Goal: Information Seeking & Learning: Learn about a topic

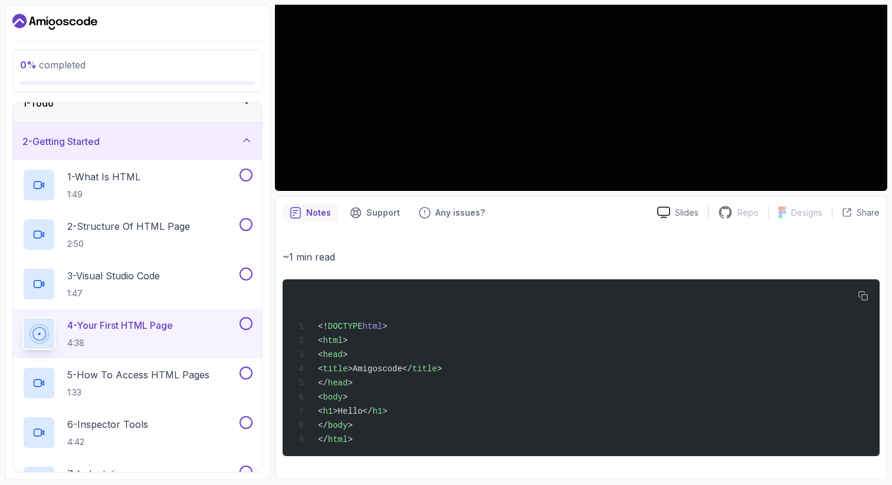
scroll to position [264, 0]
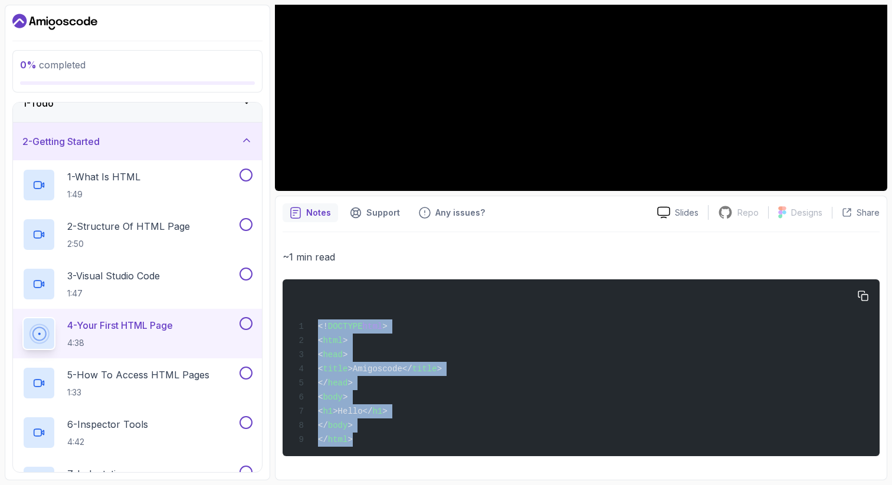
drag, startPoint x: 368, startPoint y: 438, endPoint x: 295, endPoint y: 321, distance: 138.3
click at [295, 321] on div "<! DOCTYPE html > < html > < head > < title >Amigoscode</ title > </ head > < b…" at bounding box center [581, 368] width 578 height 163
copy code "<! DOCTYPE html > < html > < head > < title >Amigoscode</ title > </ head > < b…"
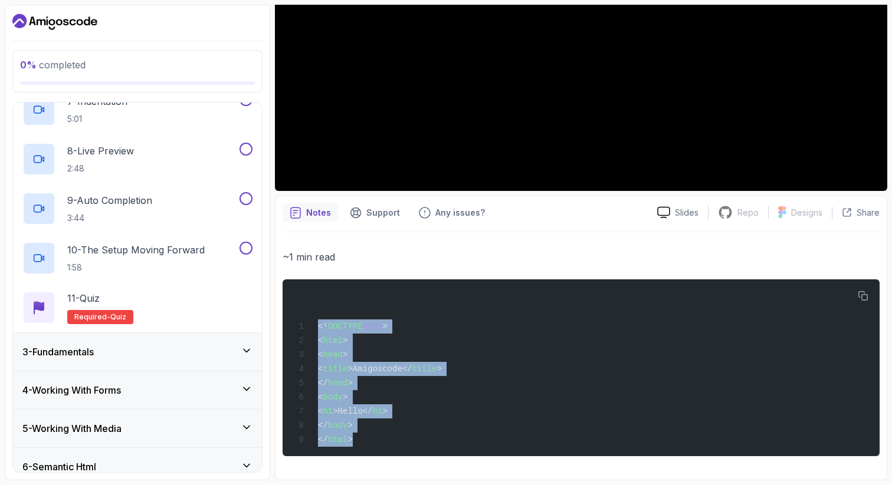
scroll to position [385, 0]
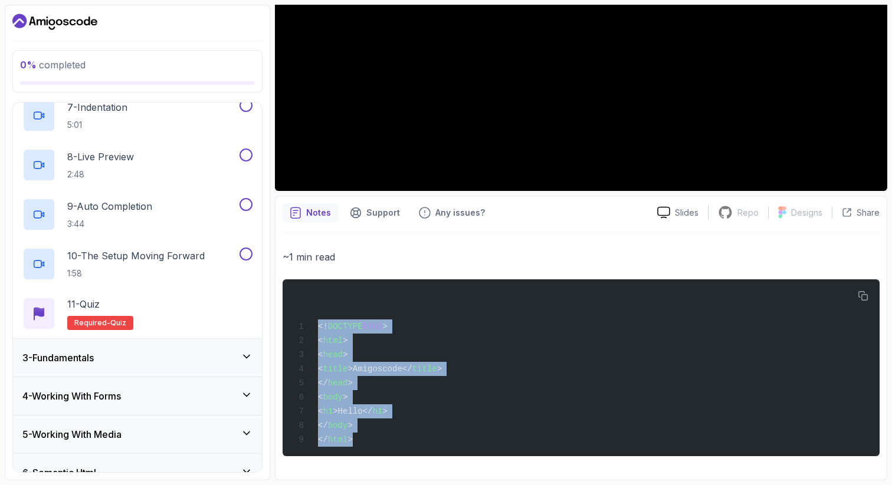
click at [174, 354] on div "3 - Fundamentals" at bounding box center [137, 358] width 230 height 14
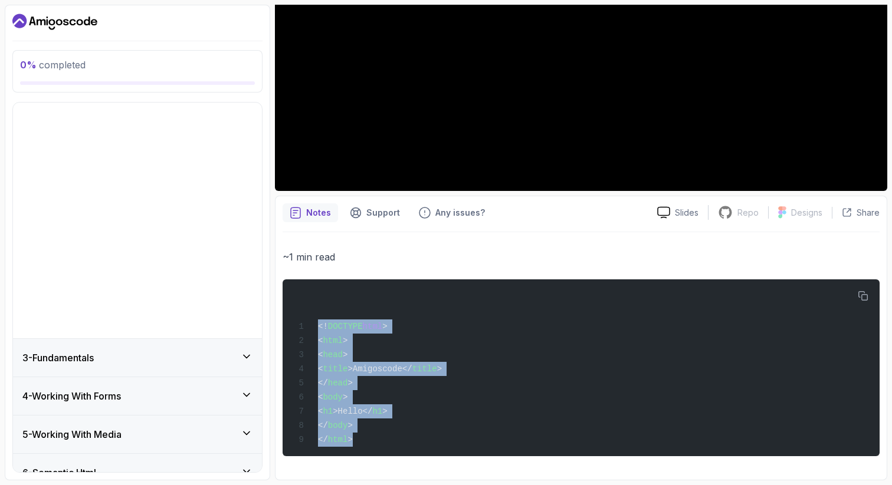
scroll to position [52, 0]
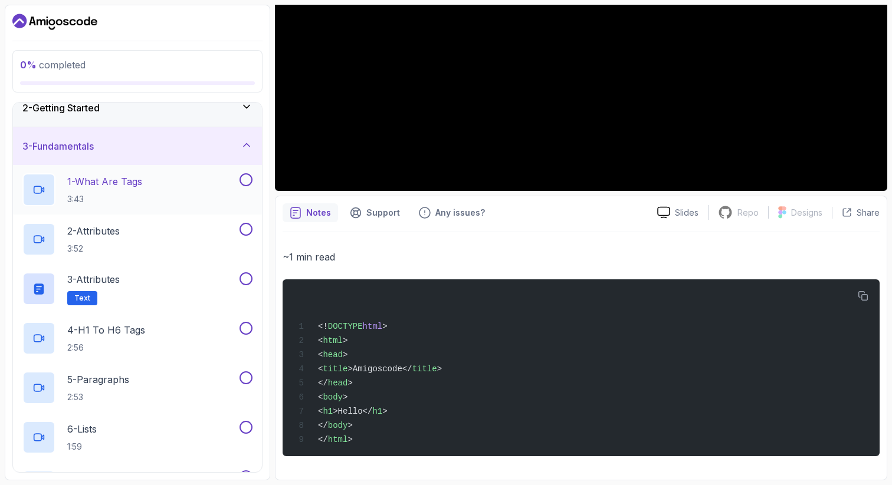
click at [130, 185] on p "1 - What Are Tags" at bounding box center [104, 182] width 75 height 14
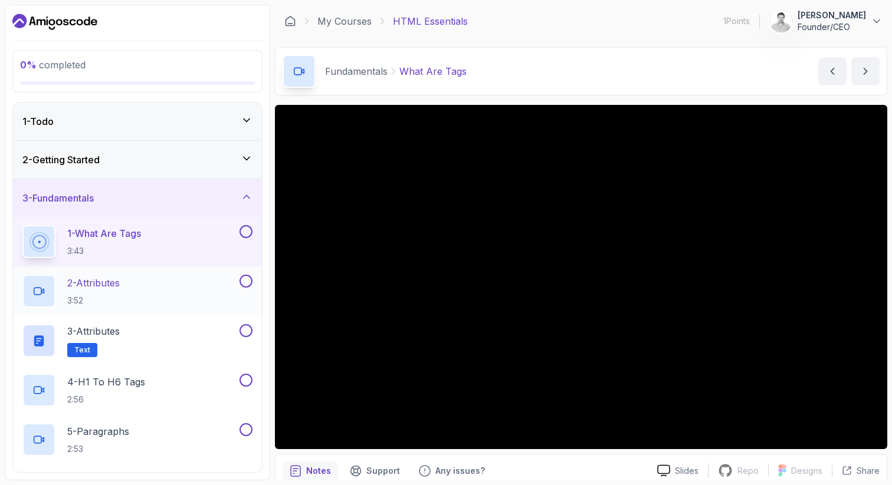
click at [146, 281] on div "2 - Attributes 3:52" at bounding box center [129, 291] width 215 height 33
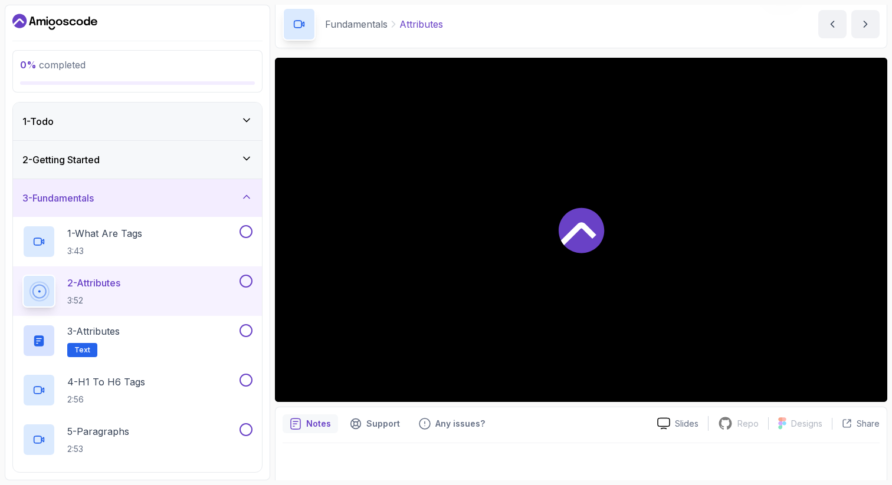
scroll to position [51, 0]
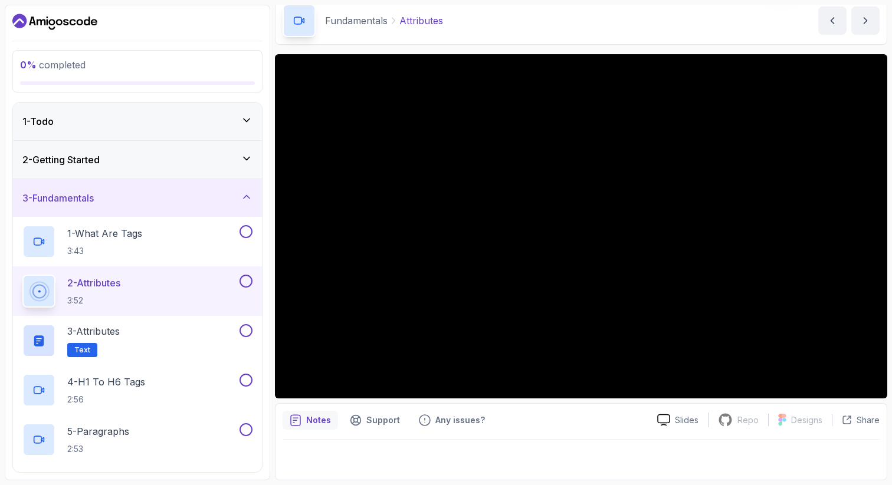
click at [150, 193] on div "3 - Fundamentals" at bounding box center [137, 198] width 230 height 14
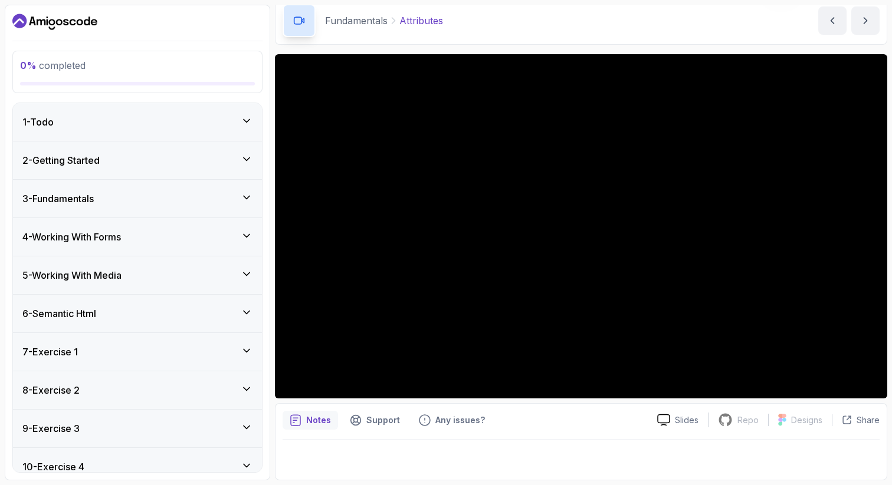
click at [150, 193] on div "3 - Fundamentals" at bounding box center [137, 199] width 230 height 14
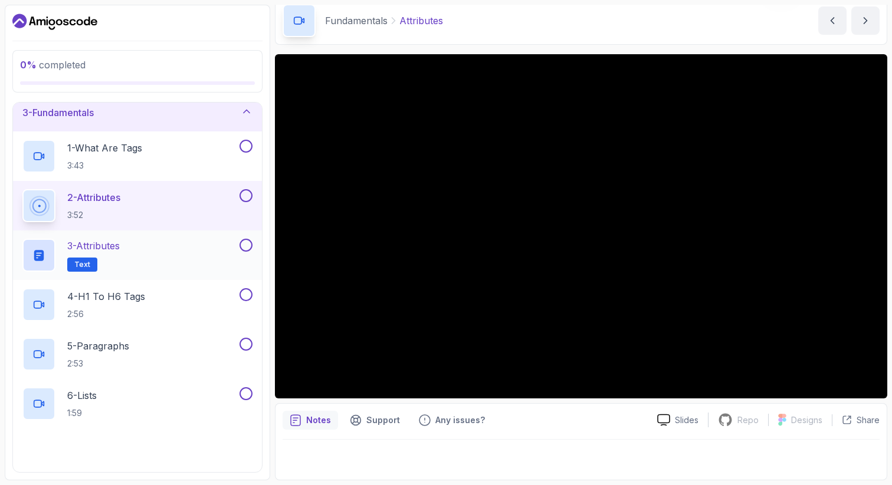
scroll to position [93, 0]
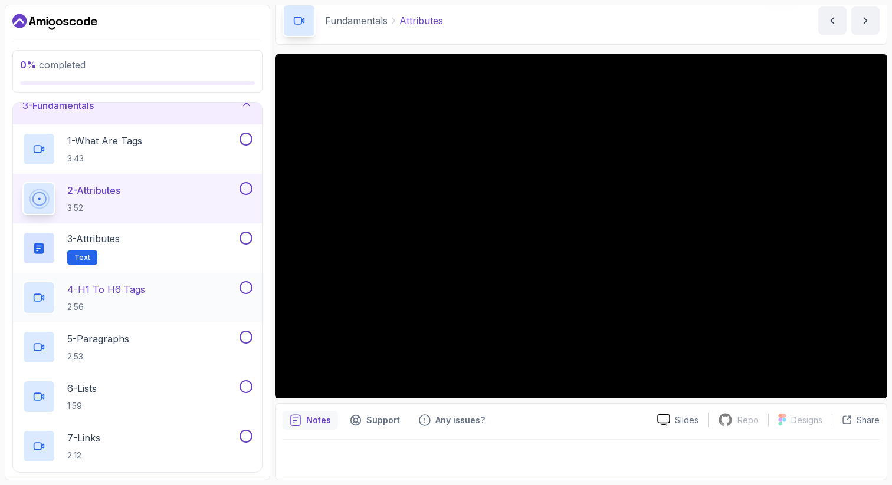
click at [140, 294] on p "4 - H1 To H6 Tags" at bounding box center [106, 290] width 78 height 14
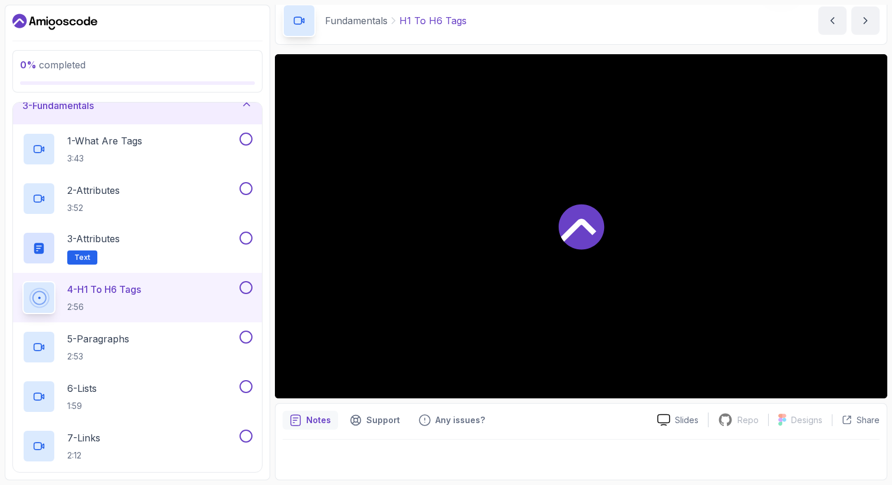
click at [140, 294] on p "4 - H1 To H6 Tags" at bounding box center [104, 290] width 74 height 14
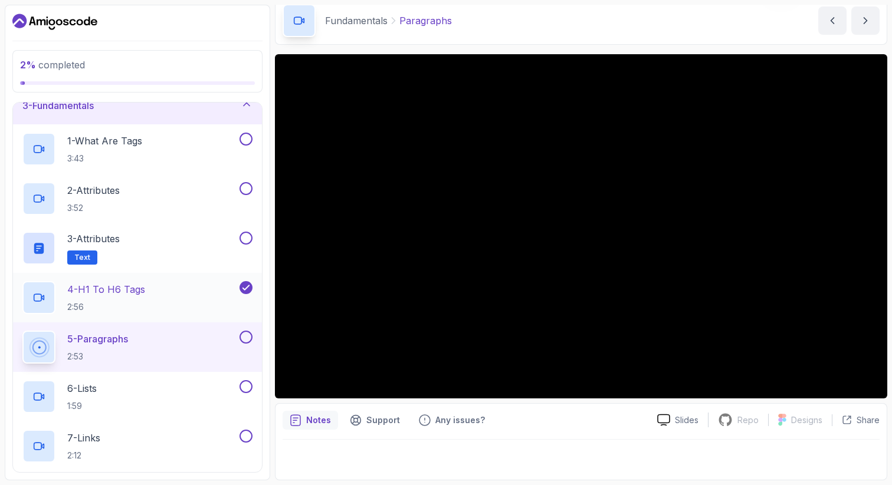
click at [127, 300] on h2 "4 - H1 To H6 Tags 2:56" at bounding box center [106, 298] width 78 height 31
click at [130, 291] on p "4 - H1 To H6 Tags" at bounding box center [106, 290] width 78 height 14
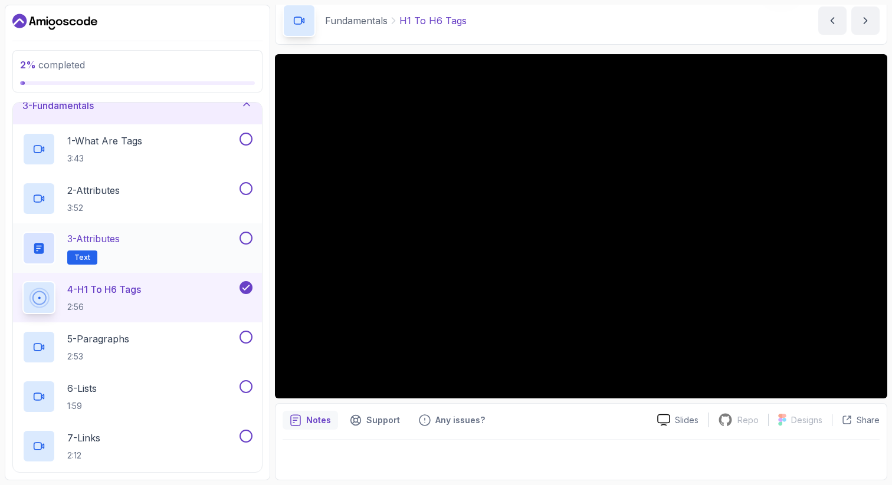
click at [134, 243] on div "3 - Attributes Text" at bounding box center [129, 248] width 215 height 33
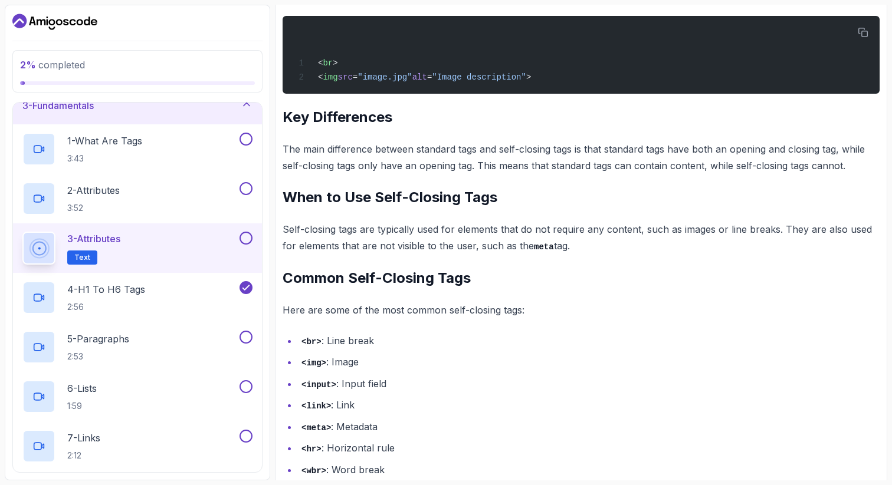
scroll to position [466, 0]
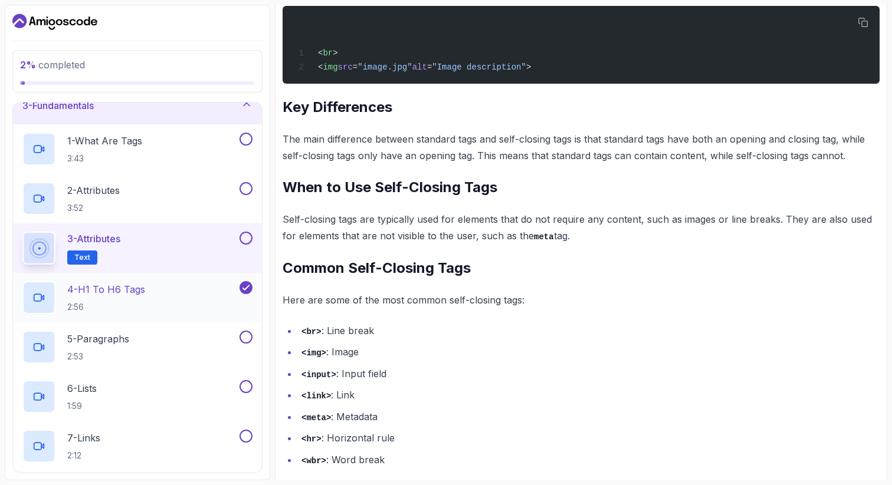
click at [133, 293] on p "4 - H1 To H6 Tags" at bounding box center [106, 290] width 78 height 14
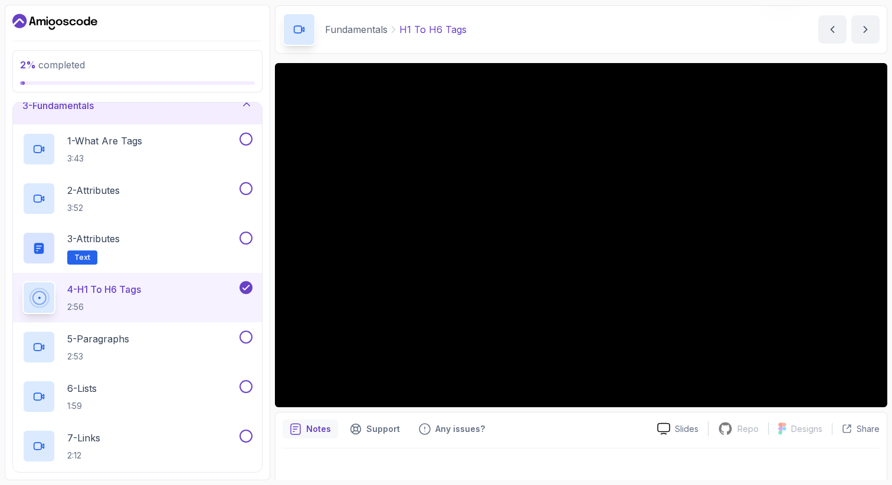
scroll to position [51, 0]
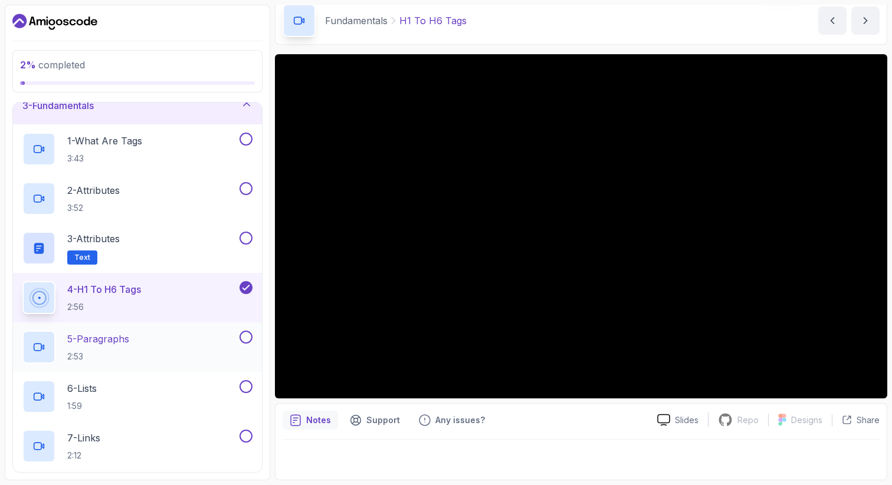
click at [129, 337] on p "5 - Paragraphs" at bounding box center [98, 339] width 62 height 14
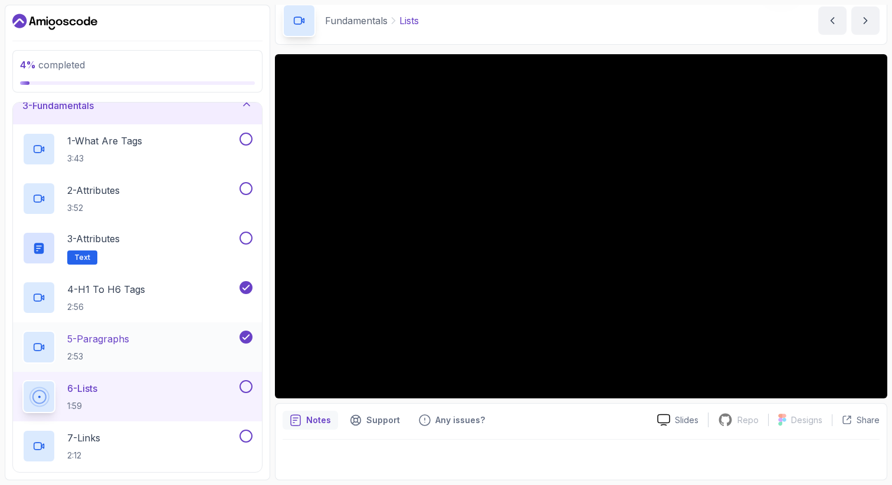
click at [186, 345] on div "5 - Paragraphs 2:53" at bounding box center [129, 347] width 215 height 33
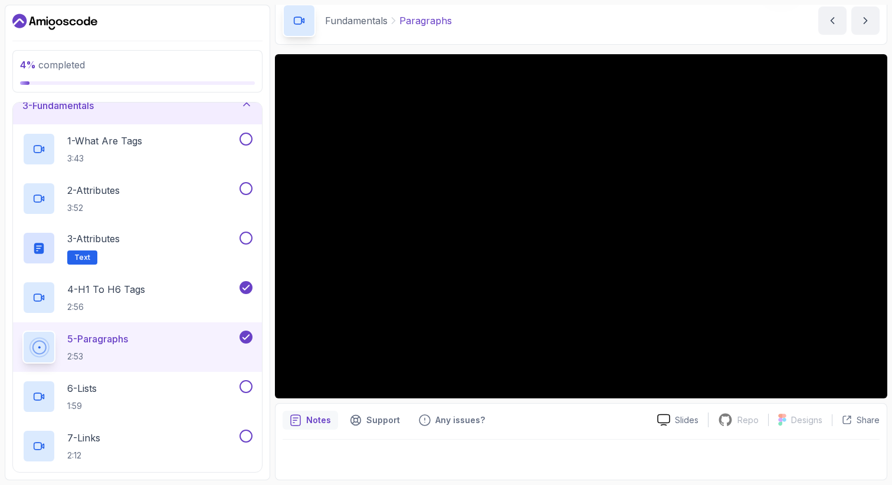
click at [557, 423] on div "Notes Support Any issues?" at bounding box center [465, 420] width 365 height 19
click at [557, 420] on div "Notes Support Any issues?" at bounding box center [465, 420] width 365 height 19
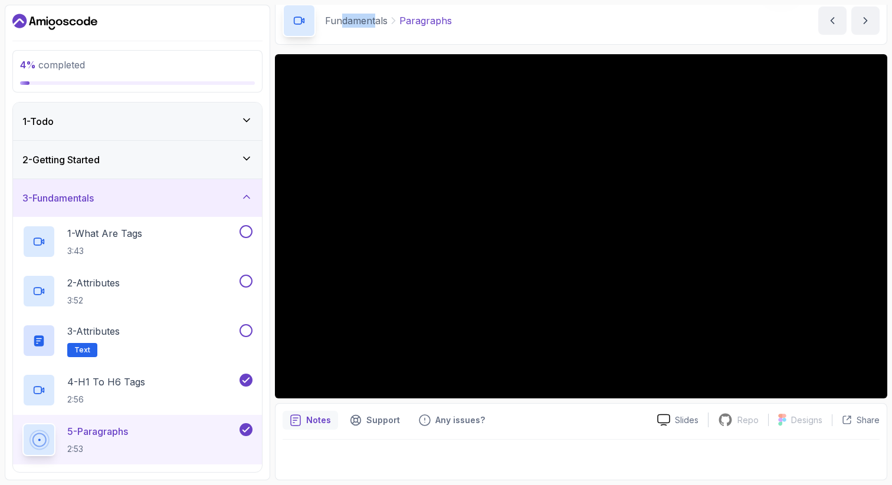
drag, startPoint x: 344, startPoint y: 20, endPoint x: 375, endPoint y: 19, distance: 30.7
click at [375, 19] on p "Fundamentals" at bounding box center [356, 21] width 63 height 14
click at [235, 193] on div "3 - Fundamentals" at bounding box center [137, 198] width 230 height 14
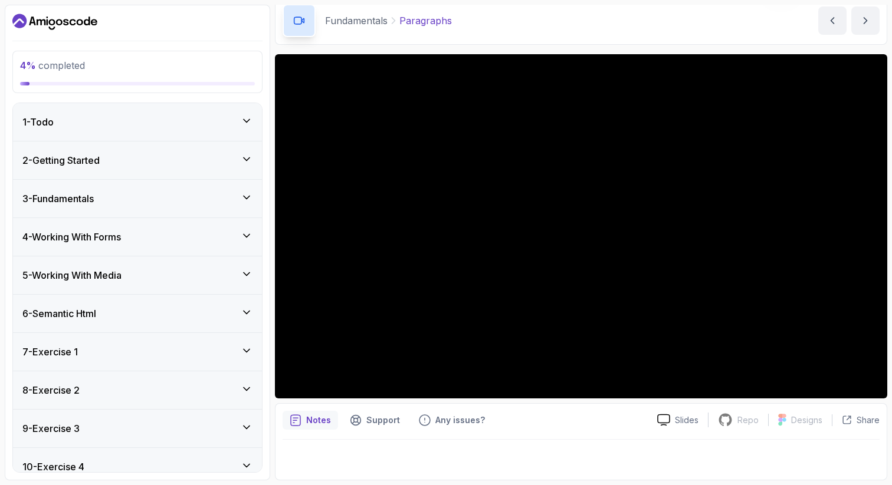
click at [147, 195] on div "3 - Fundamentals" at bounding box center [137, 199] width 230 height 14
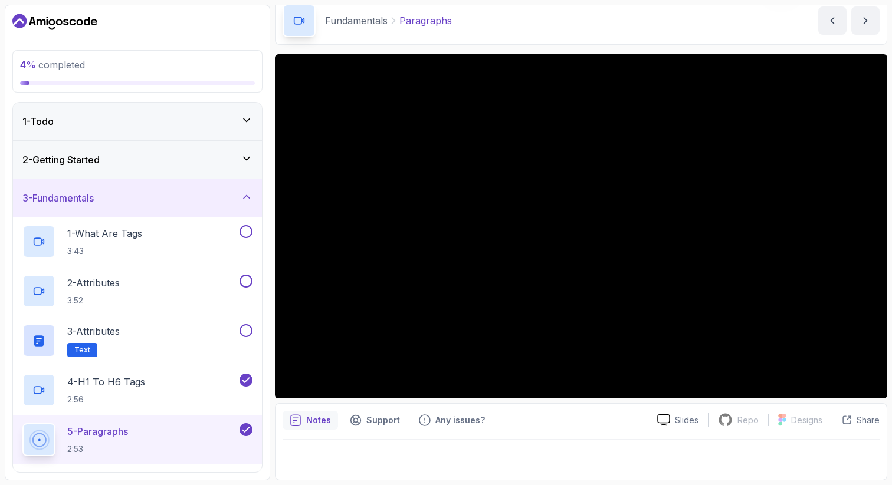
click at [176, 194] on div "3 - Fundamentals" at bounding box center [137, 198] width 230 height 14
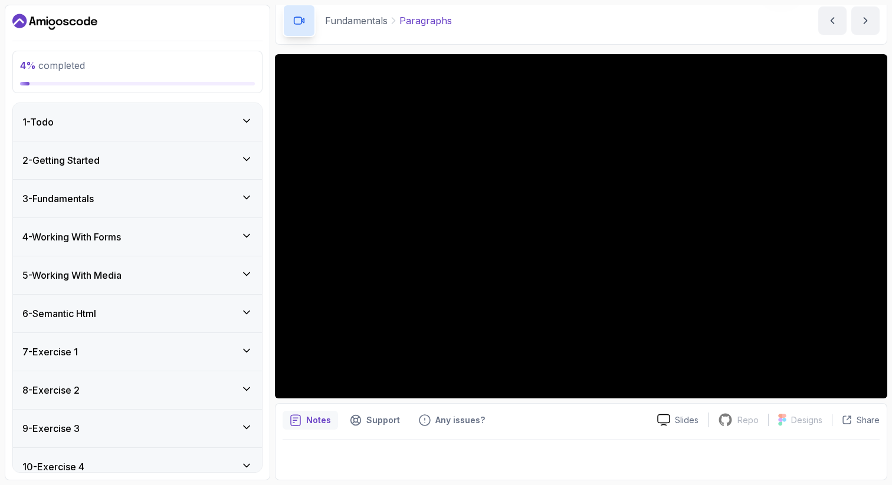
click at [157, 193] on div "3 - Fundamentals" at bounding box center [137, 199] width 230 height 14
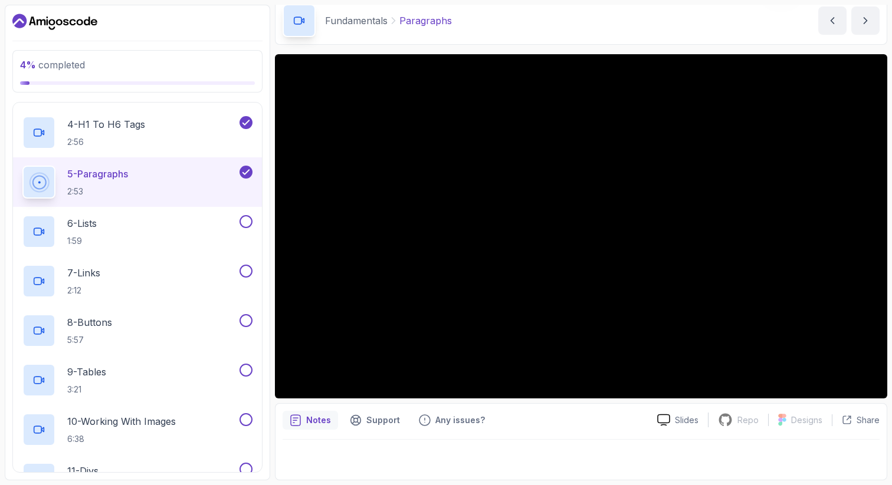
scroll to position [252, 0]
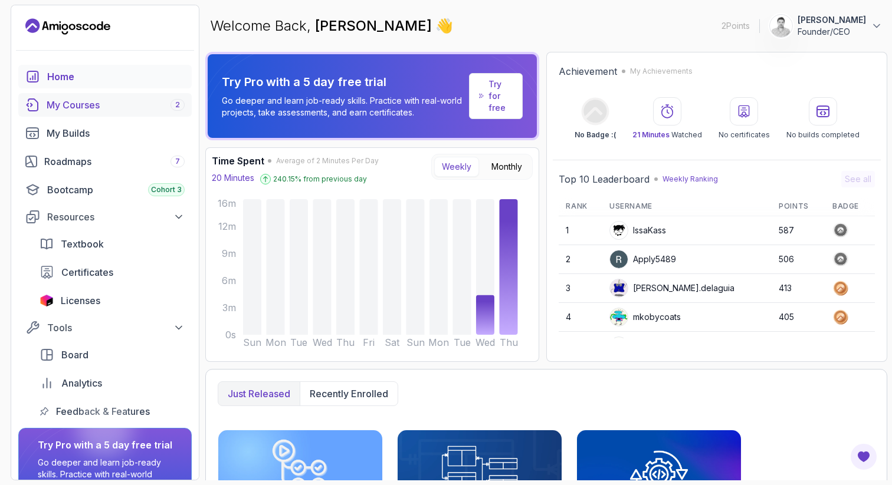
click at [117, 111] on div "My Courses 2" at bounding box center [116, 105] width 138 height 14
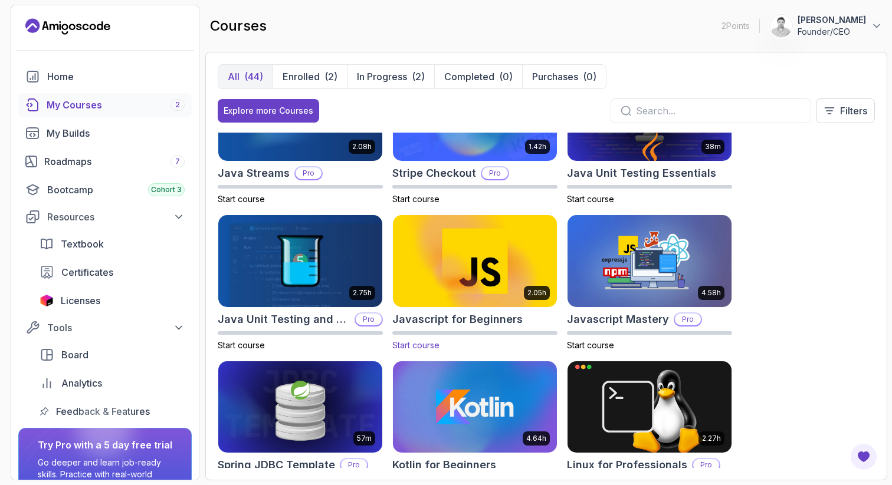
scroll to position [1087, 0]
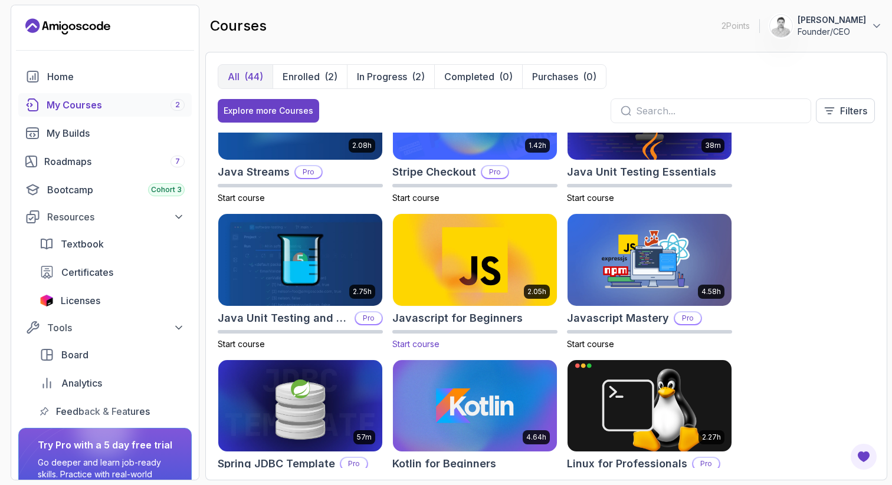
click at [468, 261] on img at bounding box center [475, 260] width 172 height 96
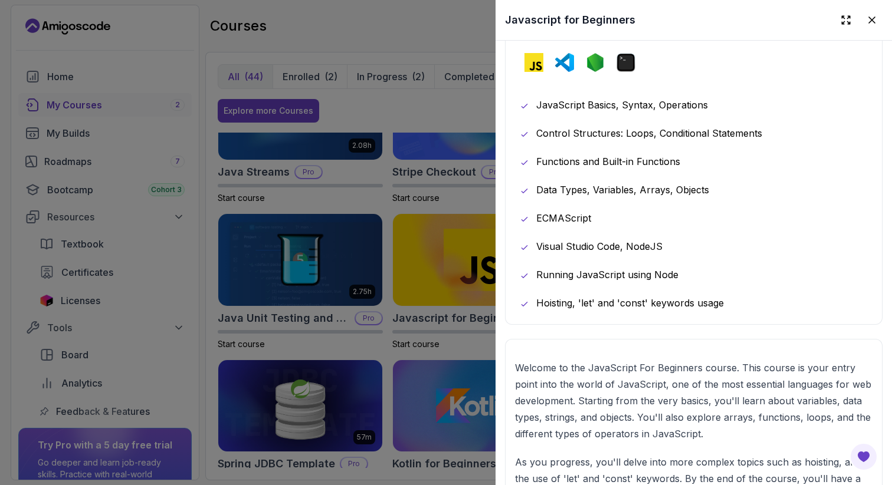
scroll to position [203, 0]
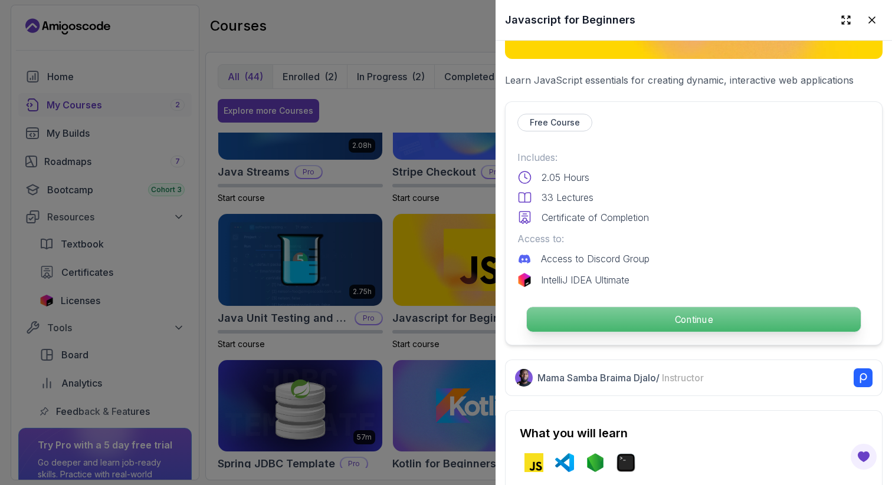
click at [692, 316] on p "Continue" at bounding box center [694, 319] width 334 height 25
click at [683, 314] on p "Continue" at bounding box center [694, 319] width 334 height 25
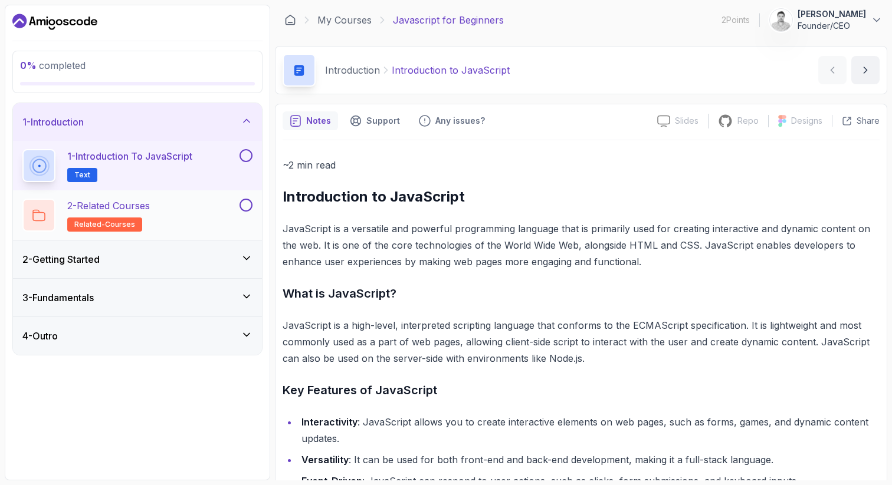
scroll to position [2, 0]
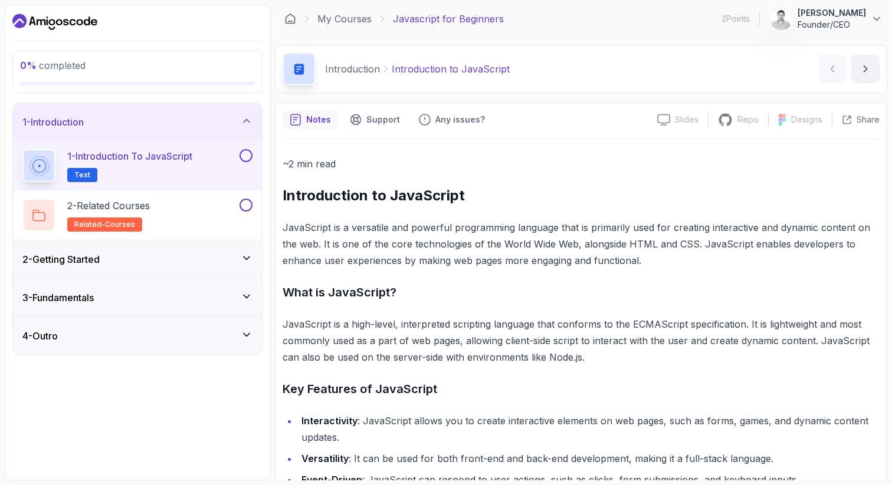
click at [160, 252] on div "2 - Getting Started" at bounding box center [137, 260] width 249 height 38
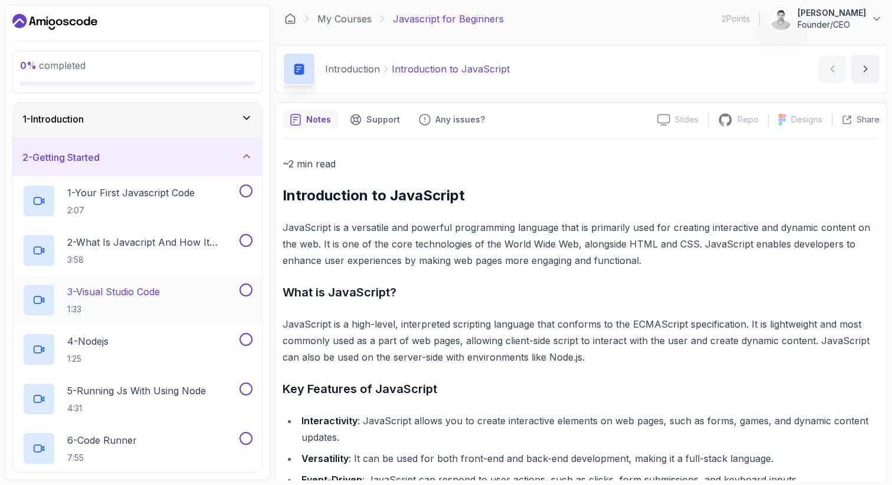
scroll to position [0, 0]
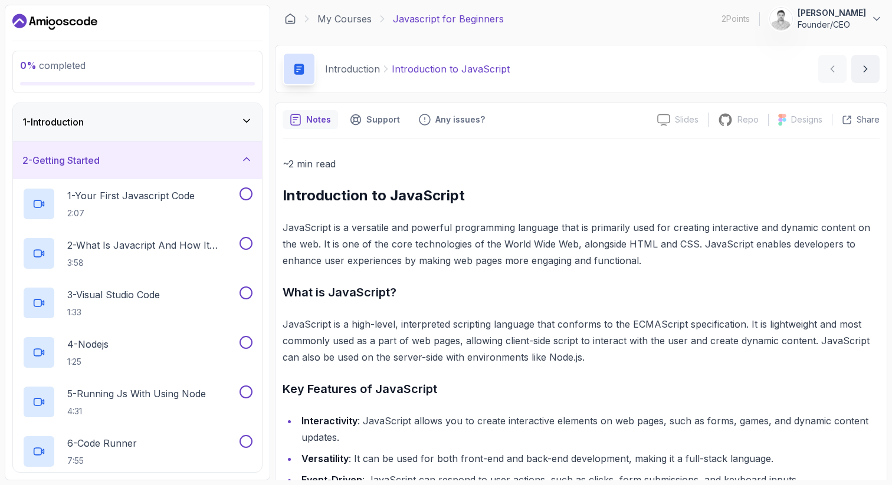
click at [158, 160] on div "2 - Getting Started" at bounding box center [137, 160] width 230 height 14
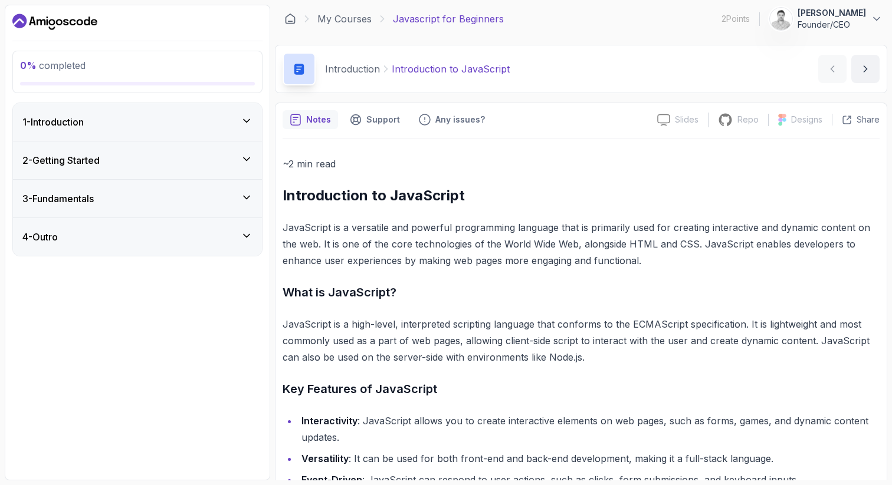
click at [146, 195] on div "3 - Fundamentals" at bounding box center [137, 199] width 230 height 14
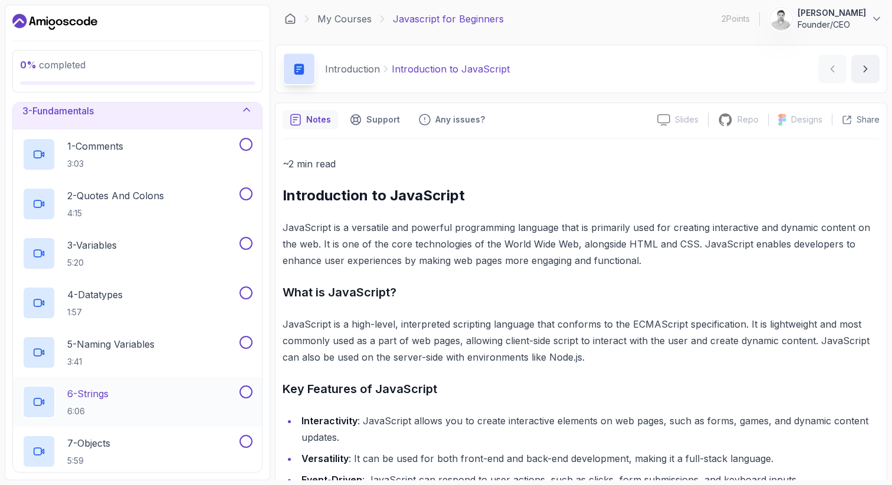
scroll to position [81, 0]
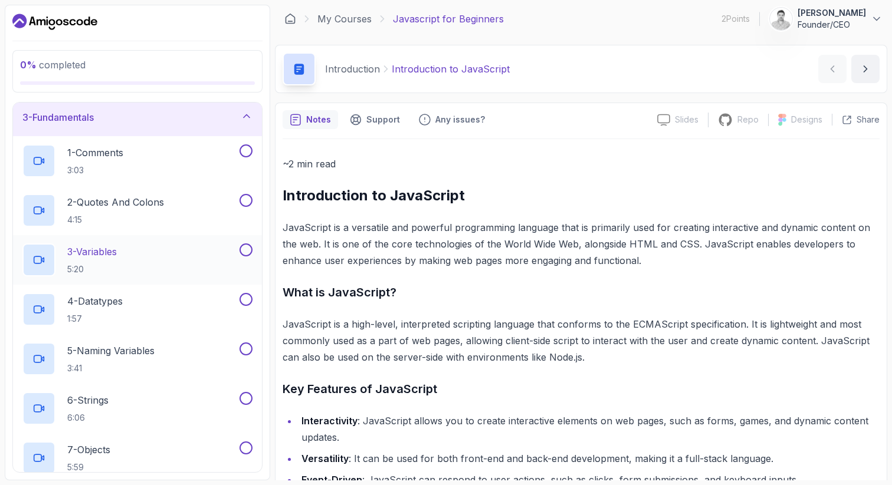
click at [132, 249] on div "3 - Variables 5:20" at bounding box center [129, 260] width 215 height 33
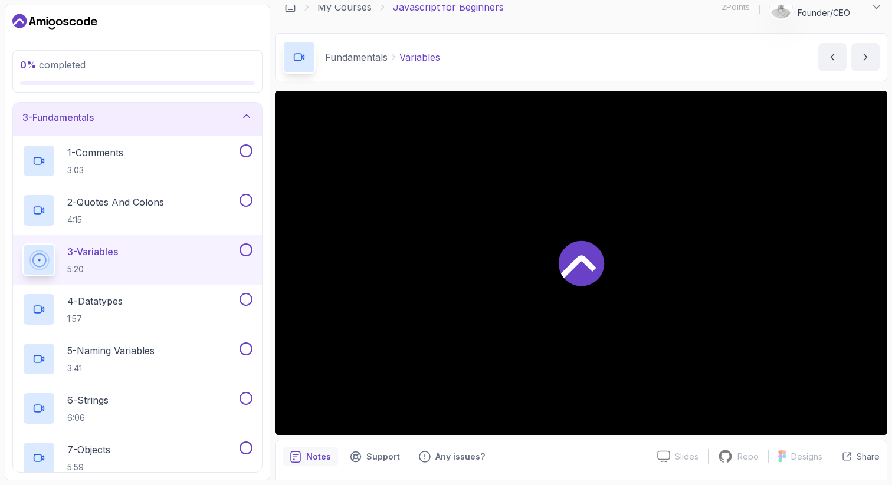
scroll to position [51, 0]
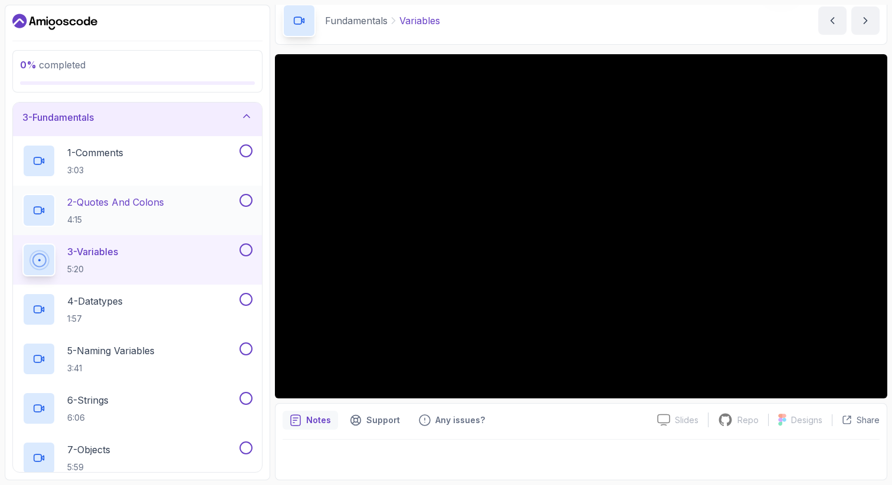
click at [157, 201] on p "2 - Quotes And Colons" at bounding box center [115, 202] width 97 height 14
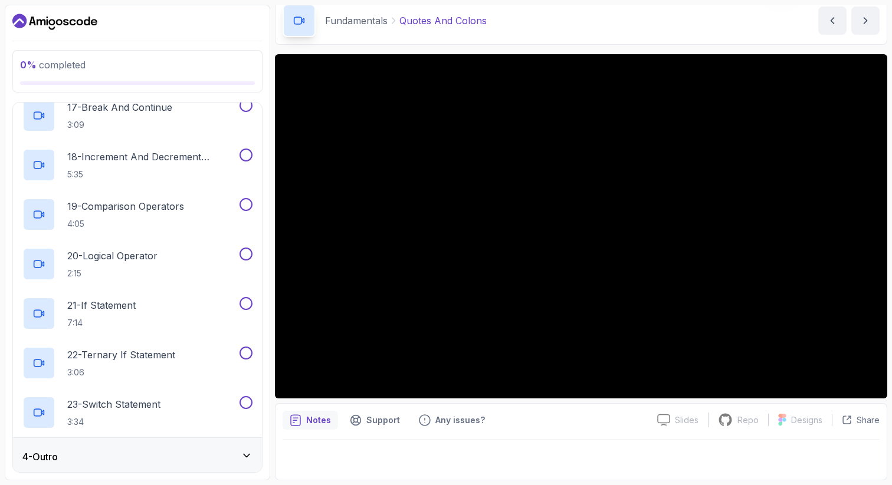
scroll to position [922, 0]
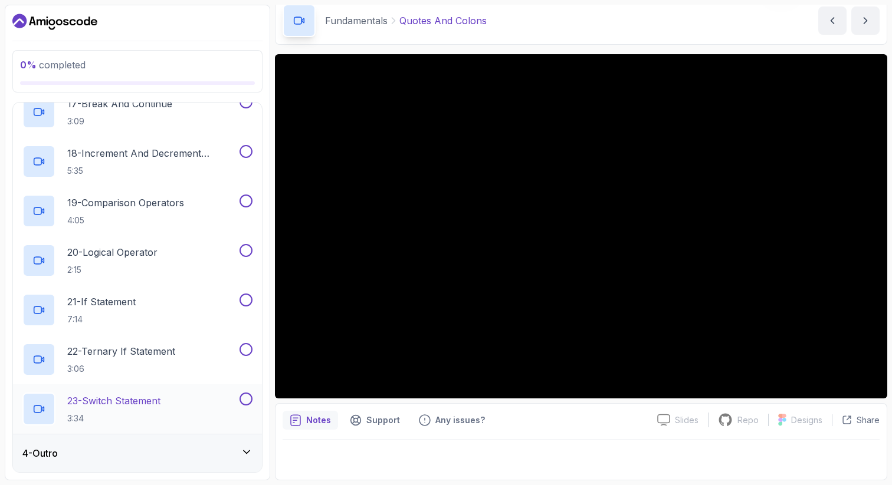
click at [160, 412] on h2 "23 - Switch Statement 3:34" at bounding box center [113, 409] width 93 height 31
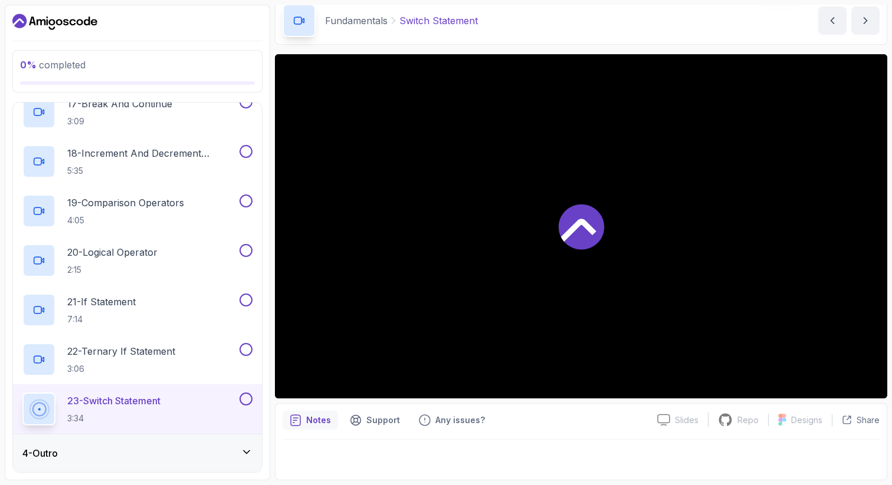
click at [170, 468] on div "4 - Outro" at bounding box center [137, 454] width 249 height 38
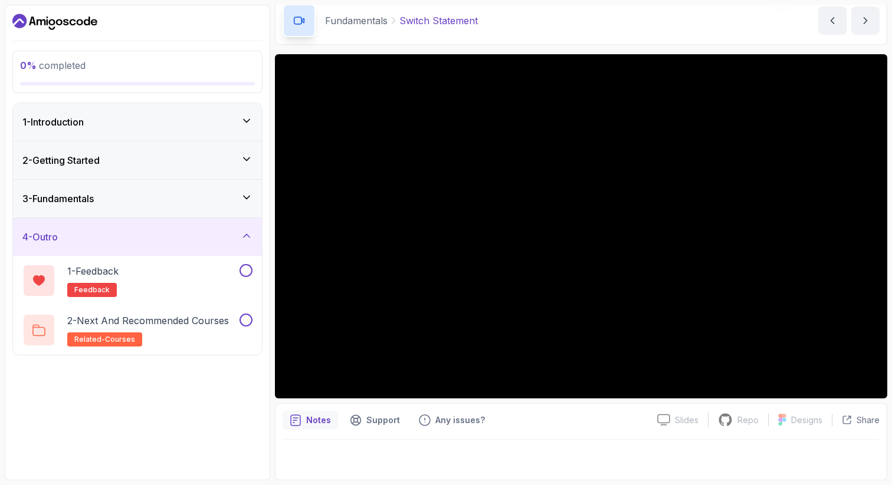
click at [166, 236] on div "4 - Outro" at bounding box center [137, 237] width 230 height 14
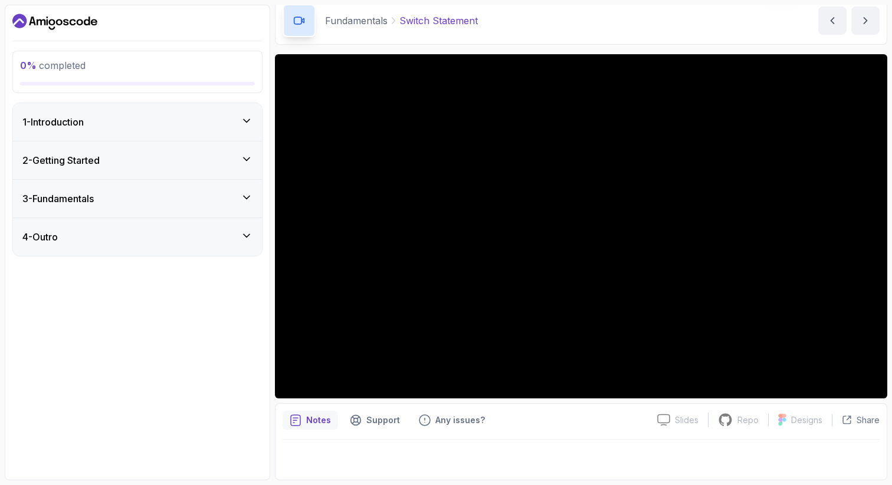
click at [158, 205] on div "3 - Fundamentals" at bounding box center [137, 199] width 230 height 14
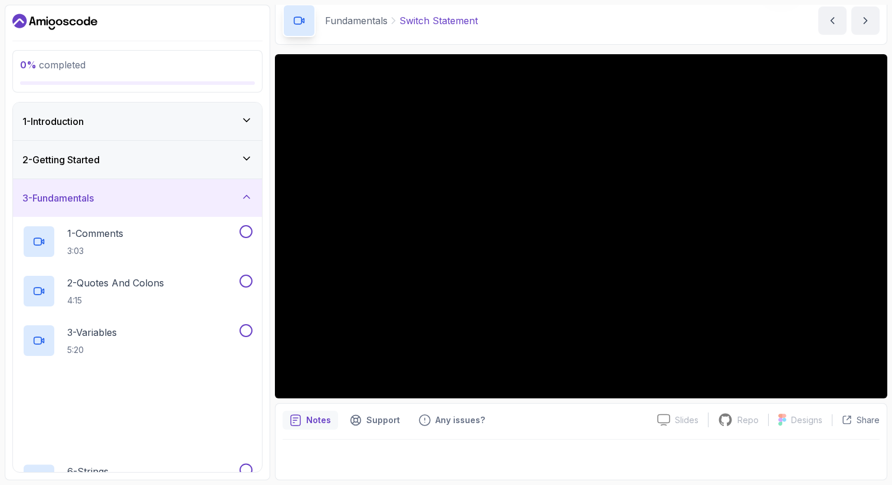
click at [162, 164] on div "2 - Getting Started" at bounding box center [137, 160] width 230 height 14
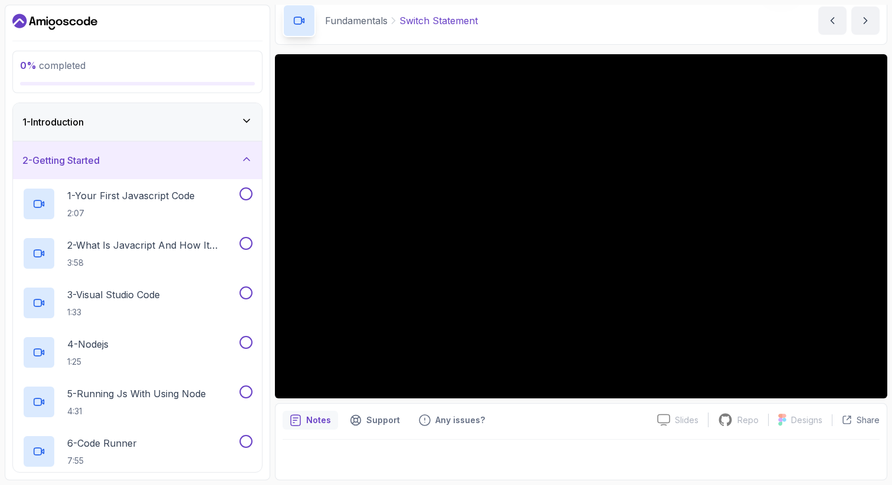
click at [132, 156] on div "2 - Getting Started" at bounding box center [137, 160] width 230 height 14
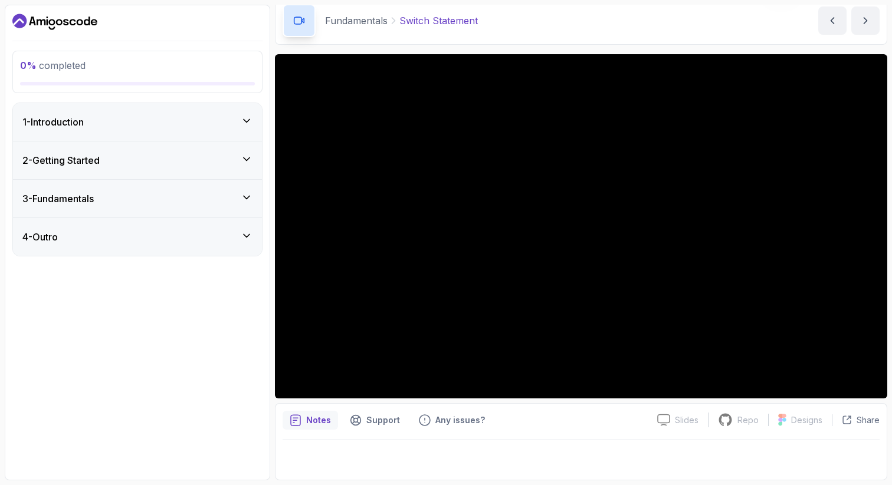
click at [126, 201] on div "3 - Fundamentals" at bounding box center [137, 199] width 230 height 14
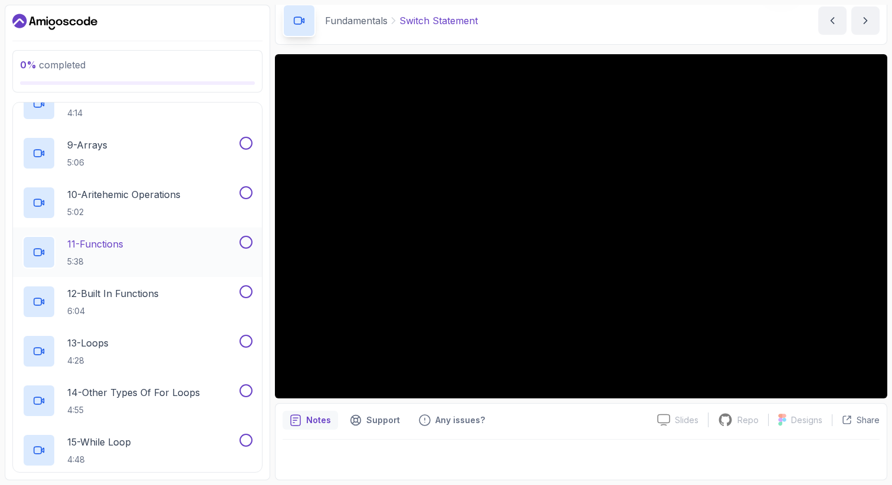
scroll to position [282, 0]
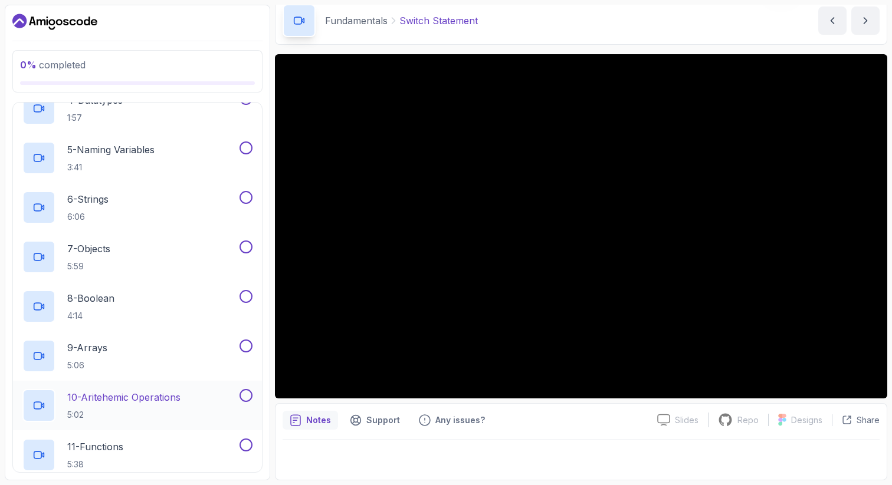
click at [142, 402] on p "10 - Aritehemic Operations" at bounding box center [123, 397] width 113 height 14
